Goal: Task Accomplishment & Management: Use online tool/utility

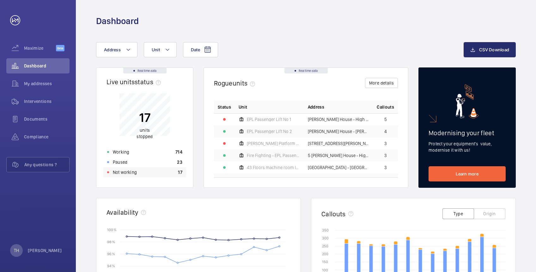
click at [127, 170] on p "Not working" at bounding box center [125, 172] width 24 height 6
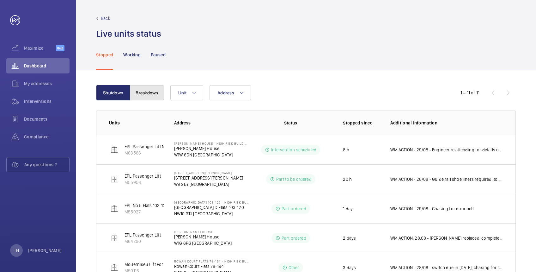
click at [144, 91] on button "Breakdown" at bounding box center [147, 92] width 34 height 15
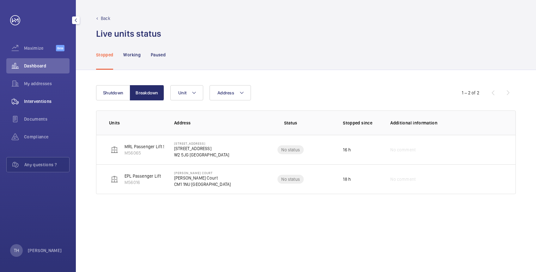
click at [41, 103] on span "Interventions" at bounding box center [47, 101] width 46 height 6
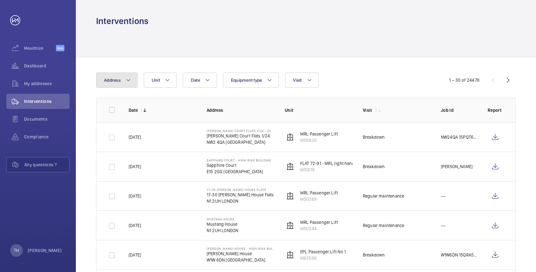
click at [127, 80] on mat-icon at bounding box center [128, 80] width 5 height 8
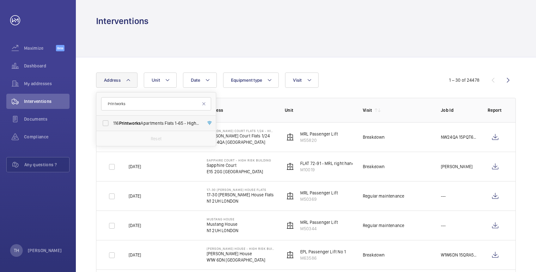
type input "Printworks"
click at [117, 123] on span "116 Printworks Apartments Flats 1-65 - High Risk Building - 116 Printworks Apar…" at bounding box center [156, 123] width 87 height 6
click at [112, 123] on input "116 Printworks Apartments Flats 1-65 - High Risk Building - 116 Printworks Apar…" at bounding box center [105, 123] width 13 height 13
checkbox input "true"
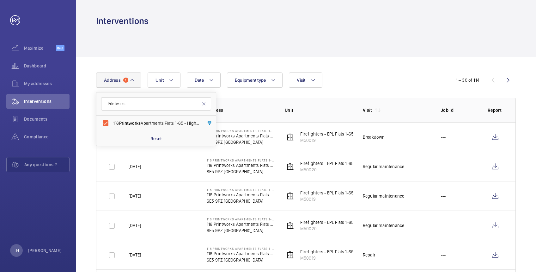
click at [195, 21] on div "Interventions" at bounding box center [306, 21] width 420 height 12
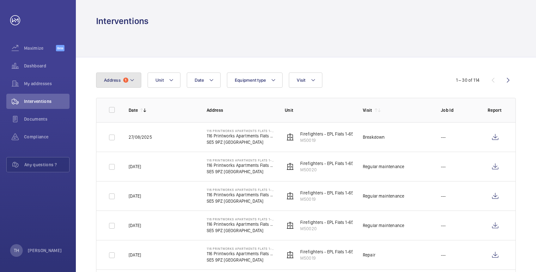
click at [131, 79] on mat-icon at bounding box center [132, 80] width 5 height 8
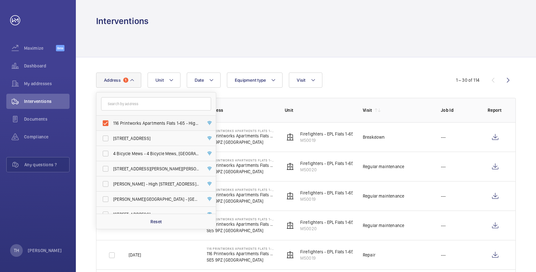
click at [107, 121] on label "116 Printworks Apartments Flats 1-65 - High Risk Building - 116 Printworks Apar…" at bounding box center [151, 122] width 110 height 15
click at [107, 121] on input "116 Printworks Apartments Flats 1-65 - High Risk Building - 116 Printworks Apar…" at bounding box center [105, 123] width 13 height 13
checkbox input "false"
